Goal: Task Accomplishment & Management: Use online tool/utility

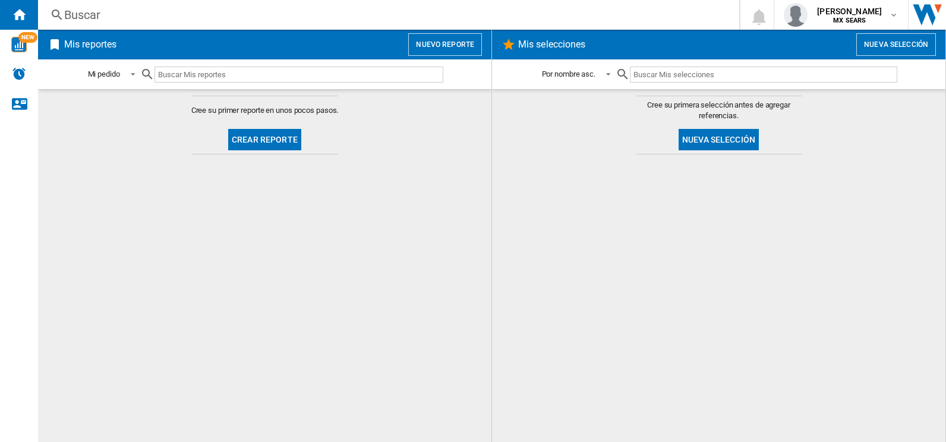
click at [266, 137] on button "Crear reporte" at bounding box center [264, 139] width 73 height 21
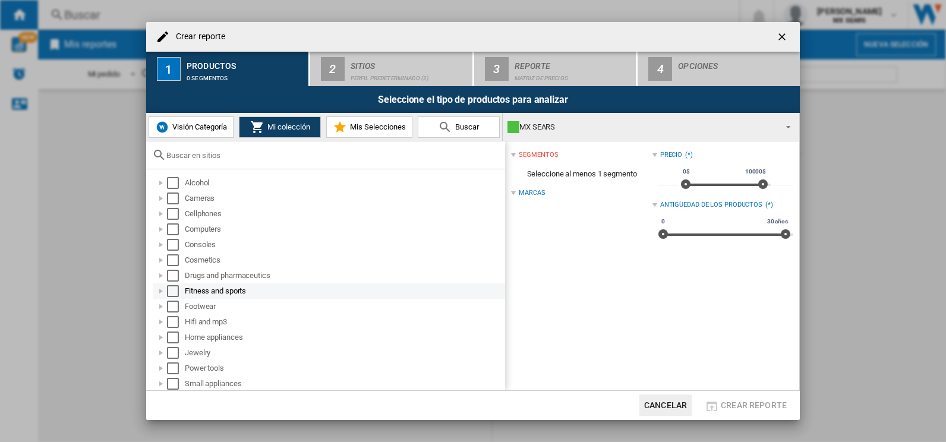
scroll to position [78, 0]
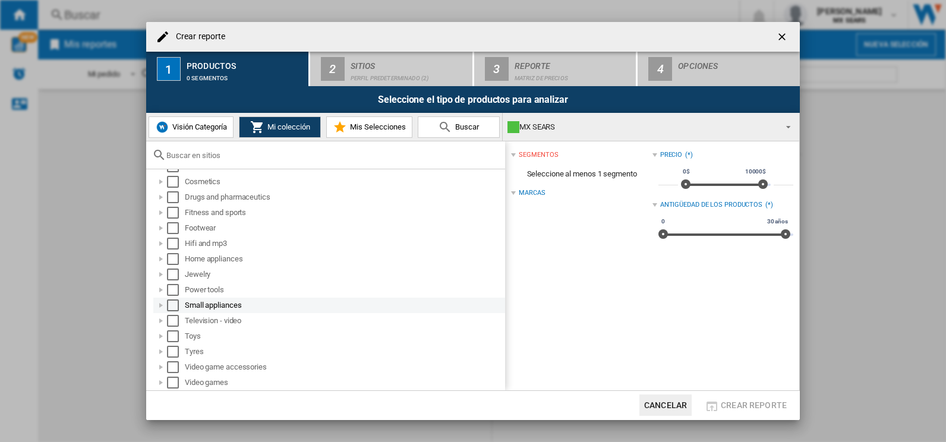
click at [162, 304] on div at bounding box center [161, 306] width 12 height 12
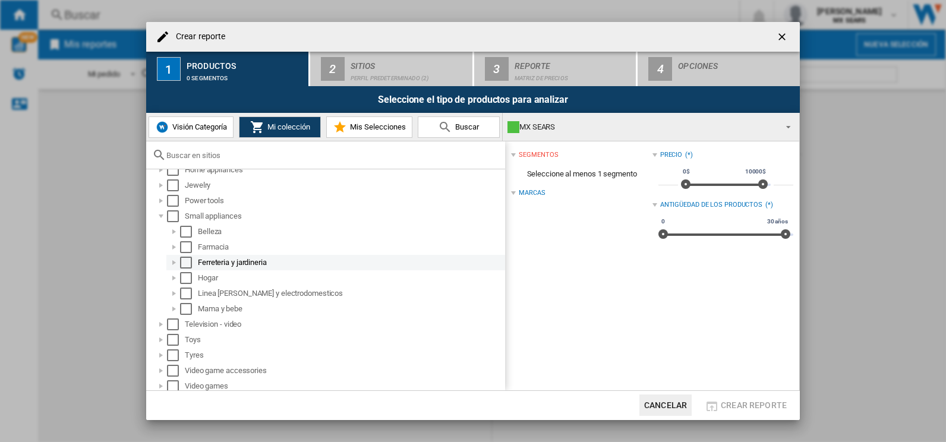
scroll to position [171, 0]
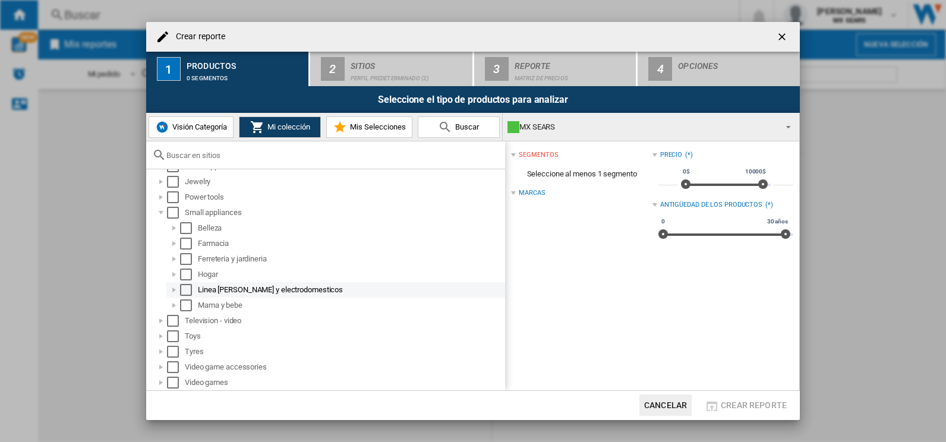
click at [177, 291] on div at bounding box center [174, 290] width 12 height 12
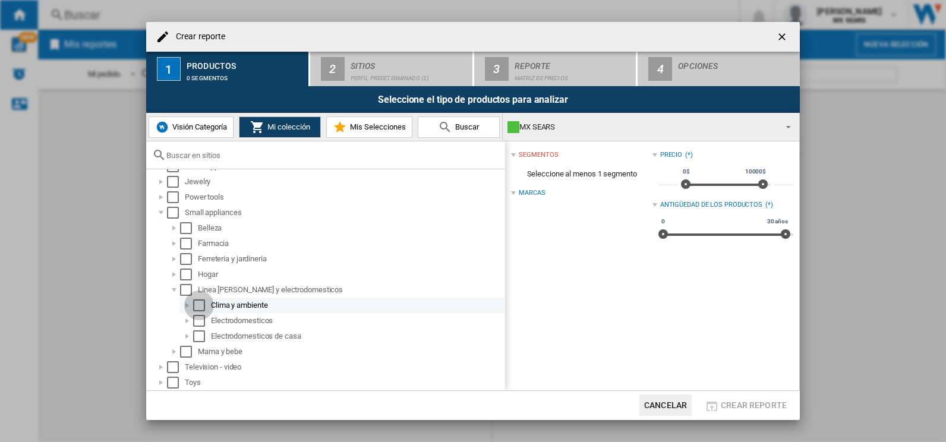
click at [195, 301] on div "Select" at bounding box center [199, 306] width 12 height 12
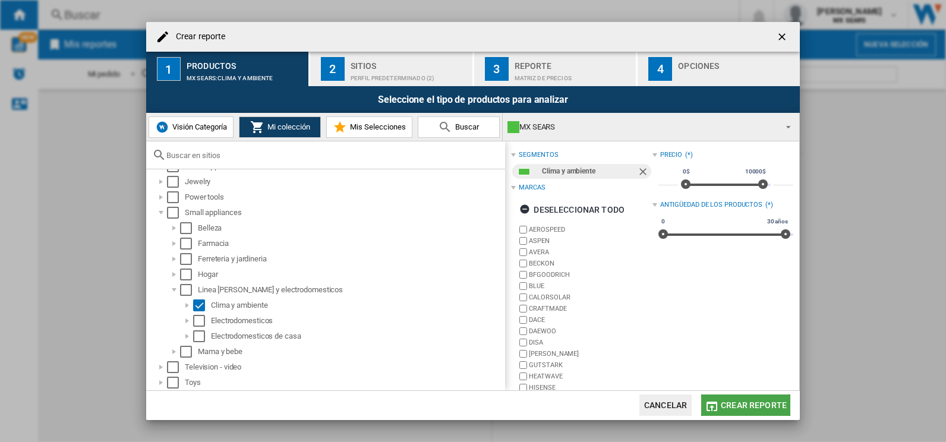
click at [726, 399] on button "Crear reporte" at bounding box center [745, 405] width 89 height 21
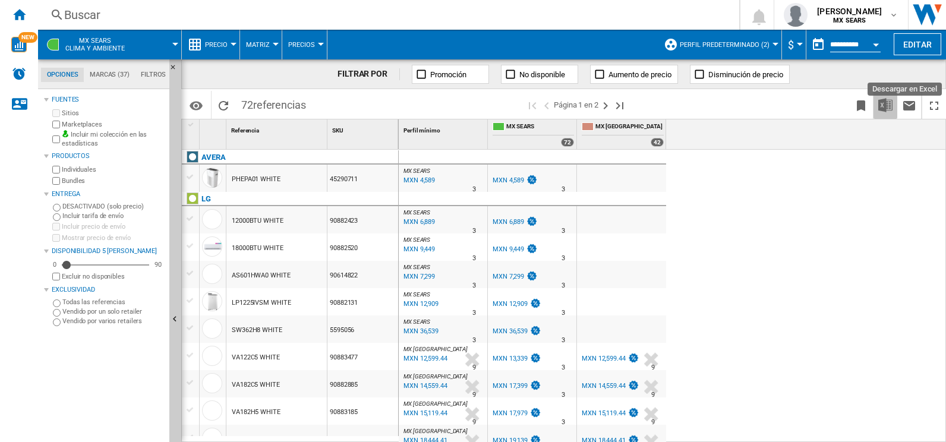
click at [879, 108] on img "Descargar en Excel" at bounding box center [886, 105] width 14 height 14
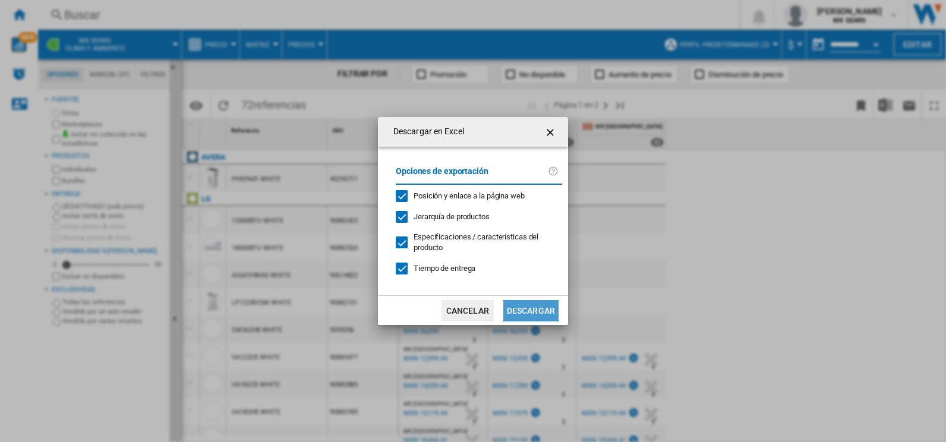
click at [509, 307] on button "Descargar" at bounding box center [530, 310] width 55 height 21
